Goal: Task Accomplishment & Management: Manage account settings

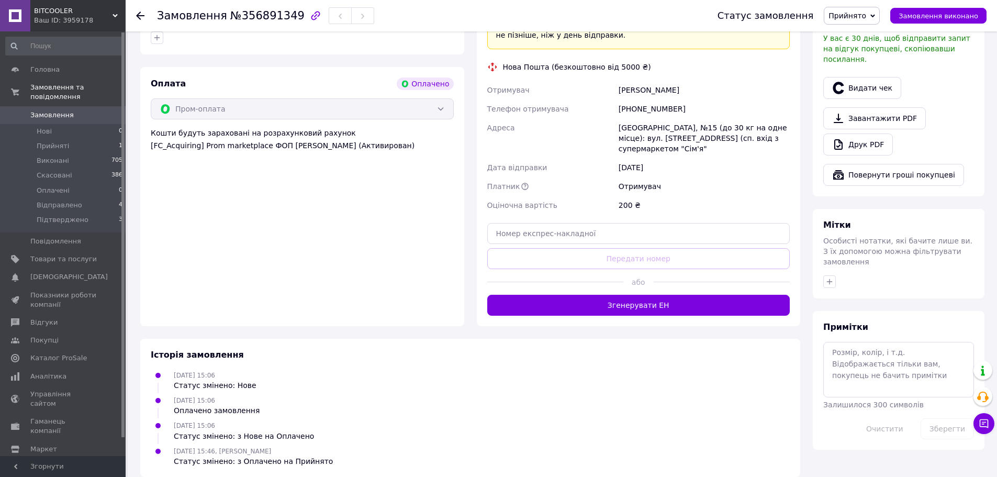
scroll to position [366, 0]
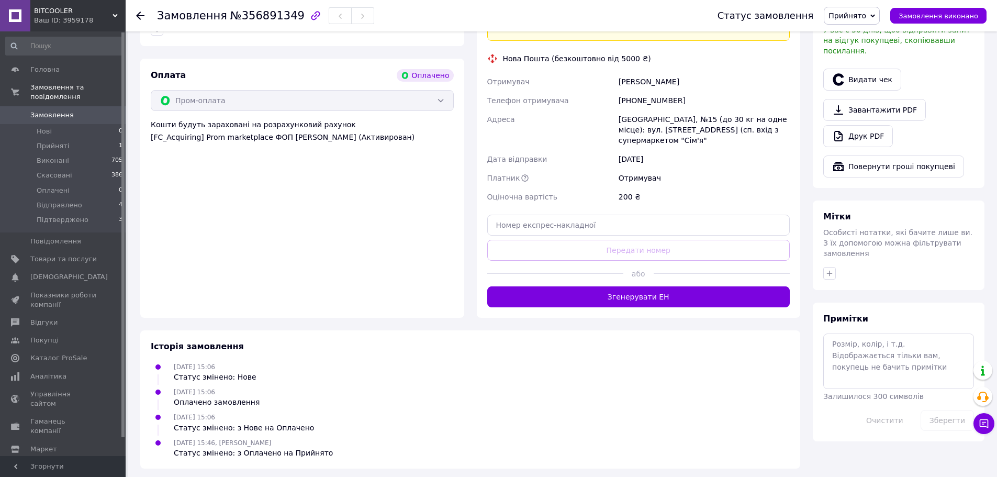
click at [676, 303] on button "Згенерувати ЕН" at bounding box center [638, 296] width 303 height 21
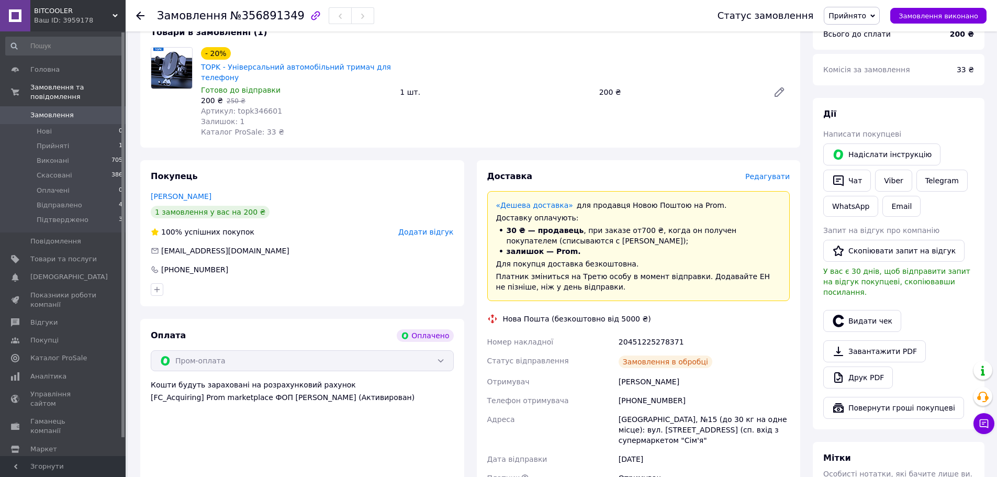
scroll to position [129, 0]
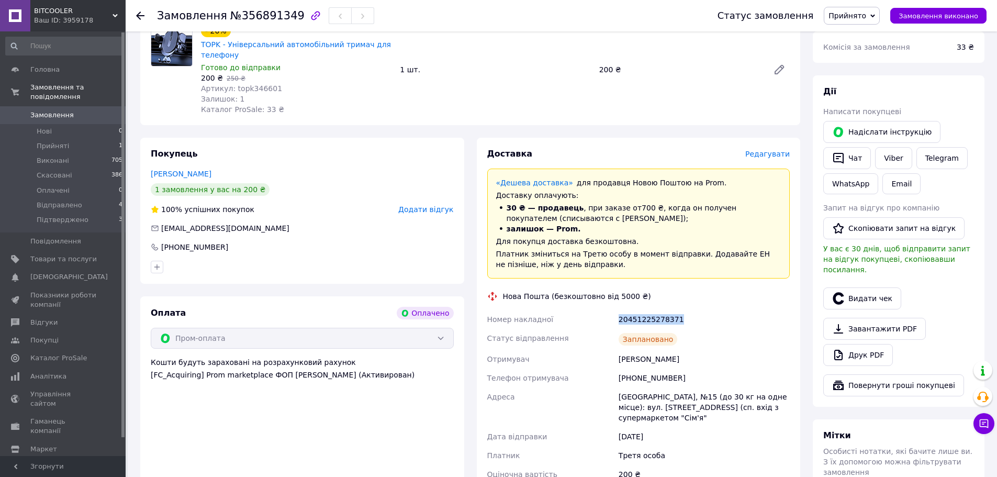
drag, startPoint x: 618, startPoint y: 317, endPoint x: 721, endPoint y: 316, distance: 102.6
click at [714, 315] on div "20451225278371" at bounding box center [704, 319] width 175 height 19
copy div "20451225278371"
click at [866, 17] on span "Прийнято" at bounding box center [848, 16] width 38 height 8
click at [850, 97] on li "Підтверджено" at bounding box center [855, 100] width 62 height 16
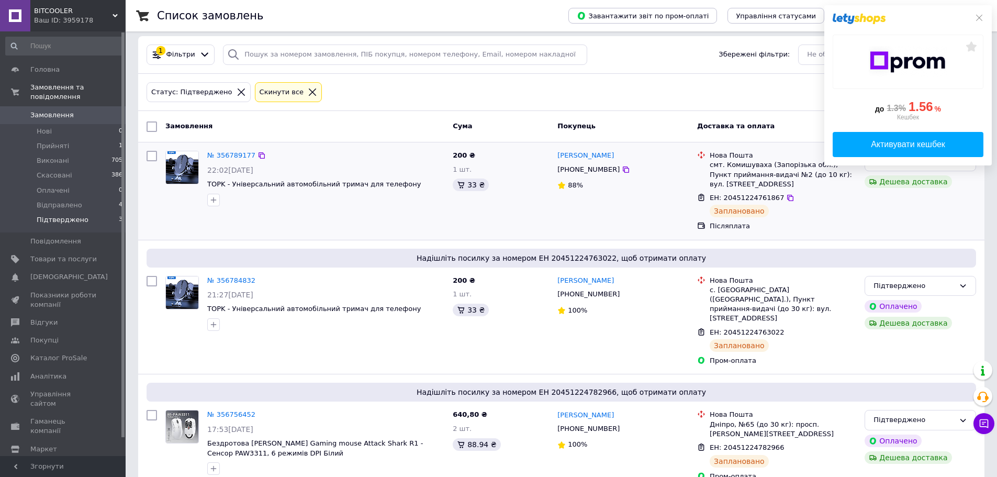
scroll to position [34, 0]
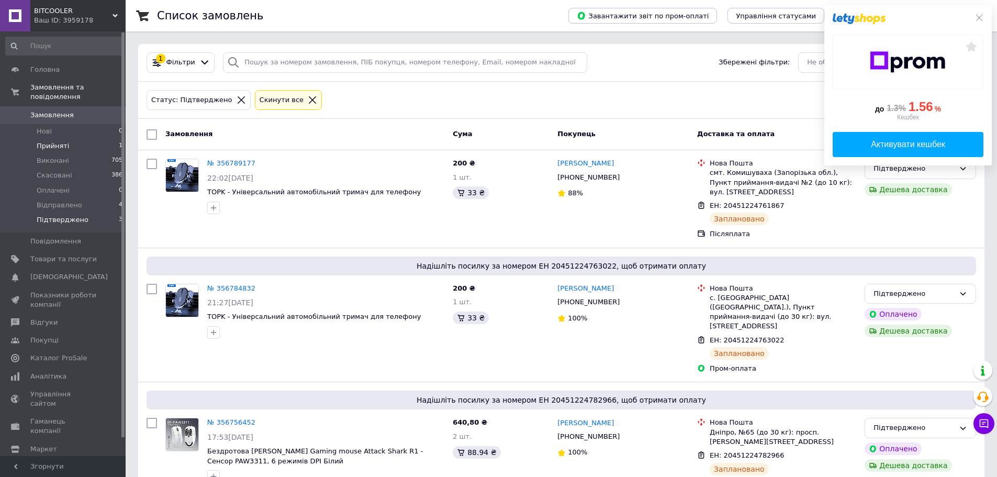
click at [66, 139] on li "Прийняті 1" at bounding box center [64, 146] width 129 height 15
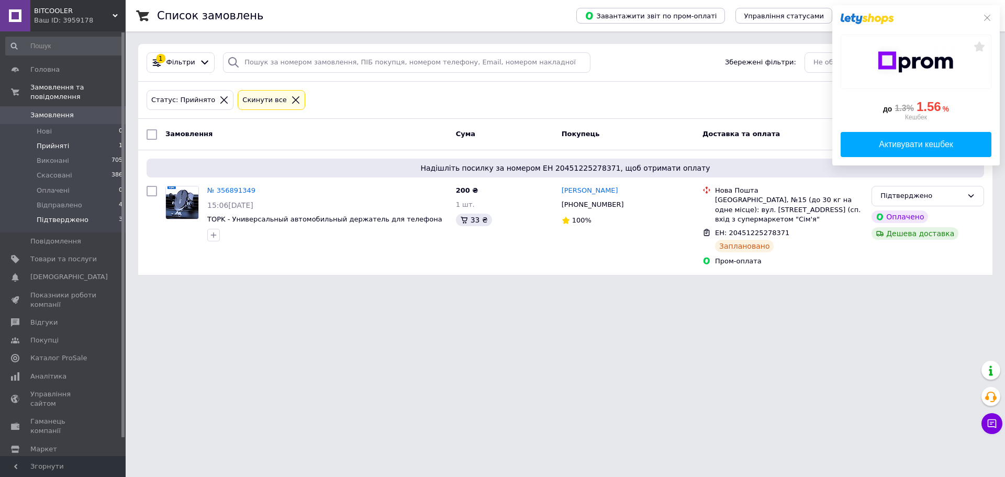
click at [79, 220] on li "Підтверджено 3" at bounding box center [64, 223] width 129 height 20
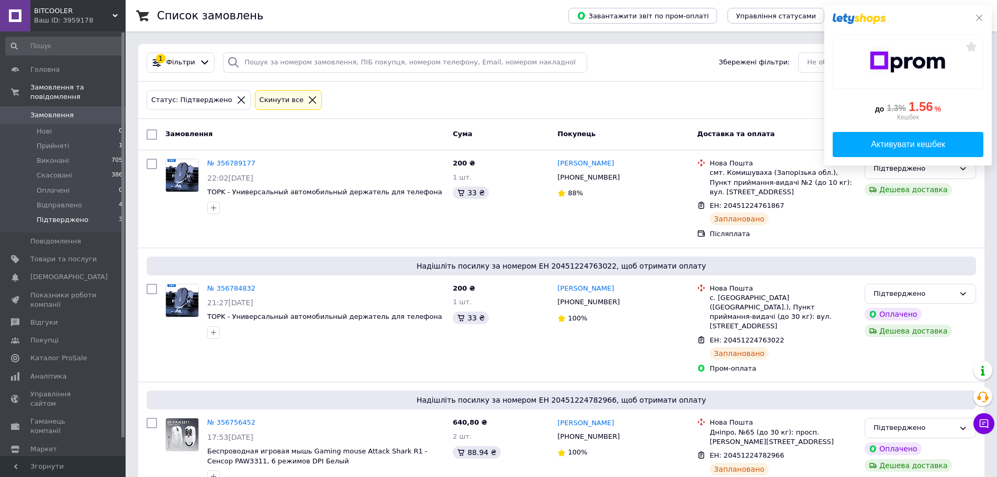
click at [982, 14] on icon at bounding box center [979, 18] width 8 height 8
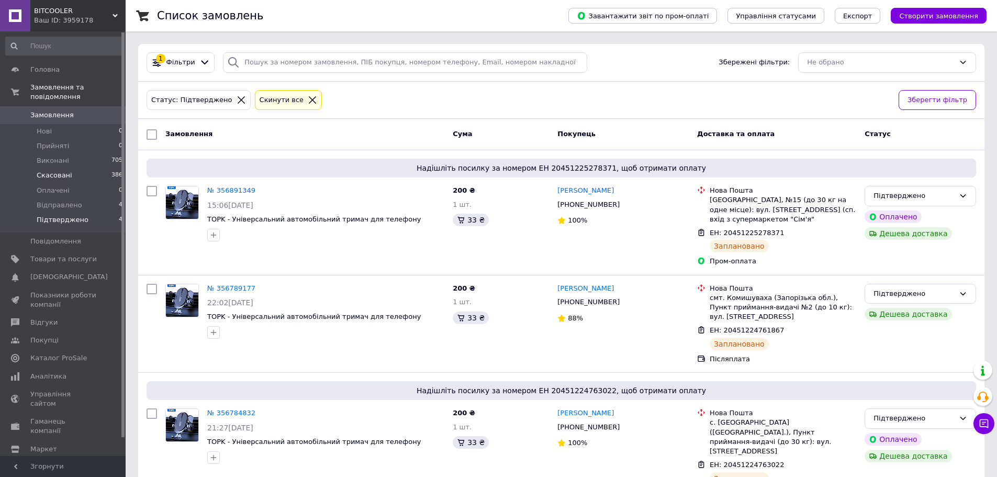
click at [46, 171] on span "Скасовані" at bounding box center [55, 175] width 36 height 9
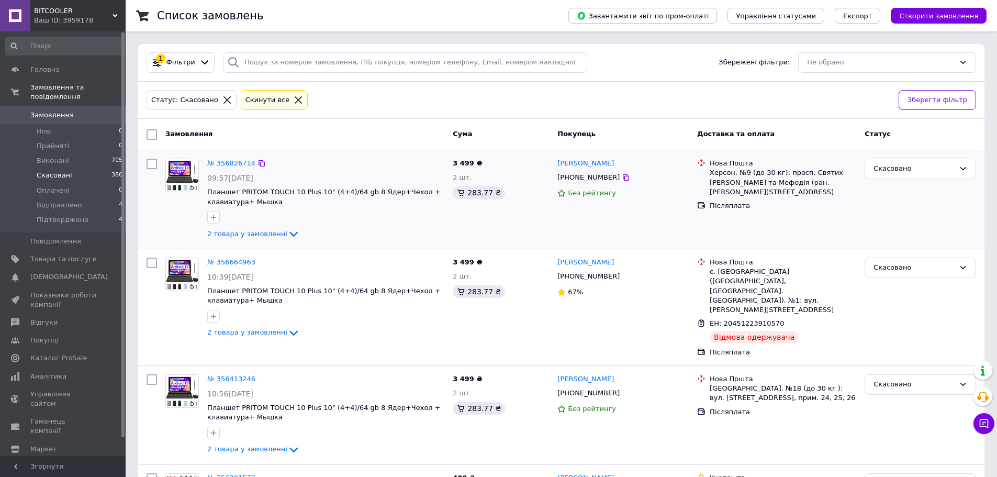
click at [494, 230] on div "3 499 ₴ 2 шт. 283.77 ₴" at bounding box center [501, 199] width 105 height 90
click at [619, 229] on div "Анастасия Пащекун +380506960299 Без рейтингу" at bounding box center [623, 199] width 140 height 90
click at [55, 65] on span "Головна" at bounding box center [44, 69] width 29 height 9
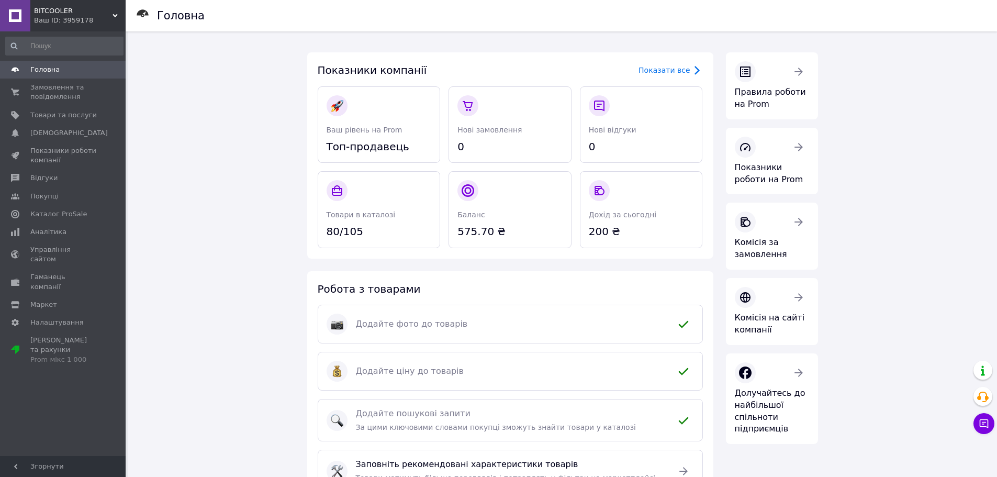
click at [219, 243] on div "Головна Показники компанії Показати все Ваш рівень на Prom Топ-продавець Нові з…" at bounding box center [562, 320] width 869 height 579
click at [72, 208] on link "Каталог ProSale" at bounding box center [64, 214] width 129 height 18
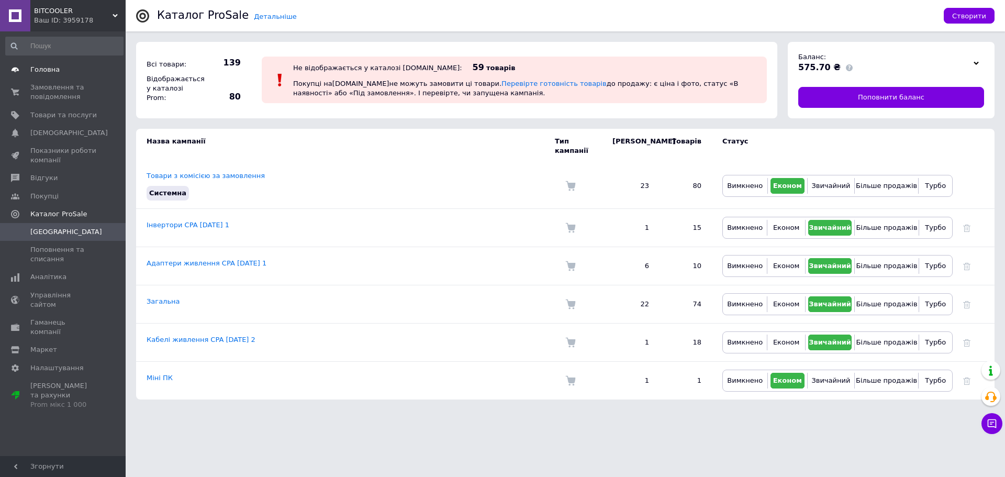
click at [47, 62] on link "Головна" at bounding box center [64, 70] width 129 height 18
